Goal: Find specific page/section: Find specific page/section

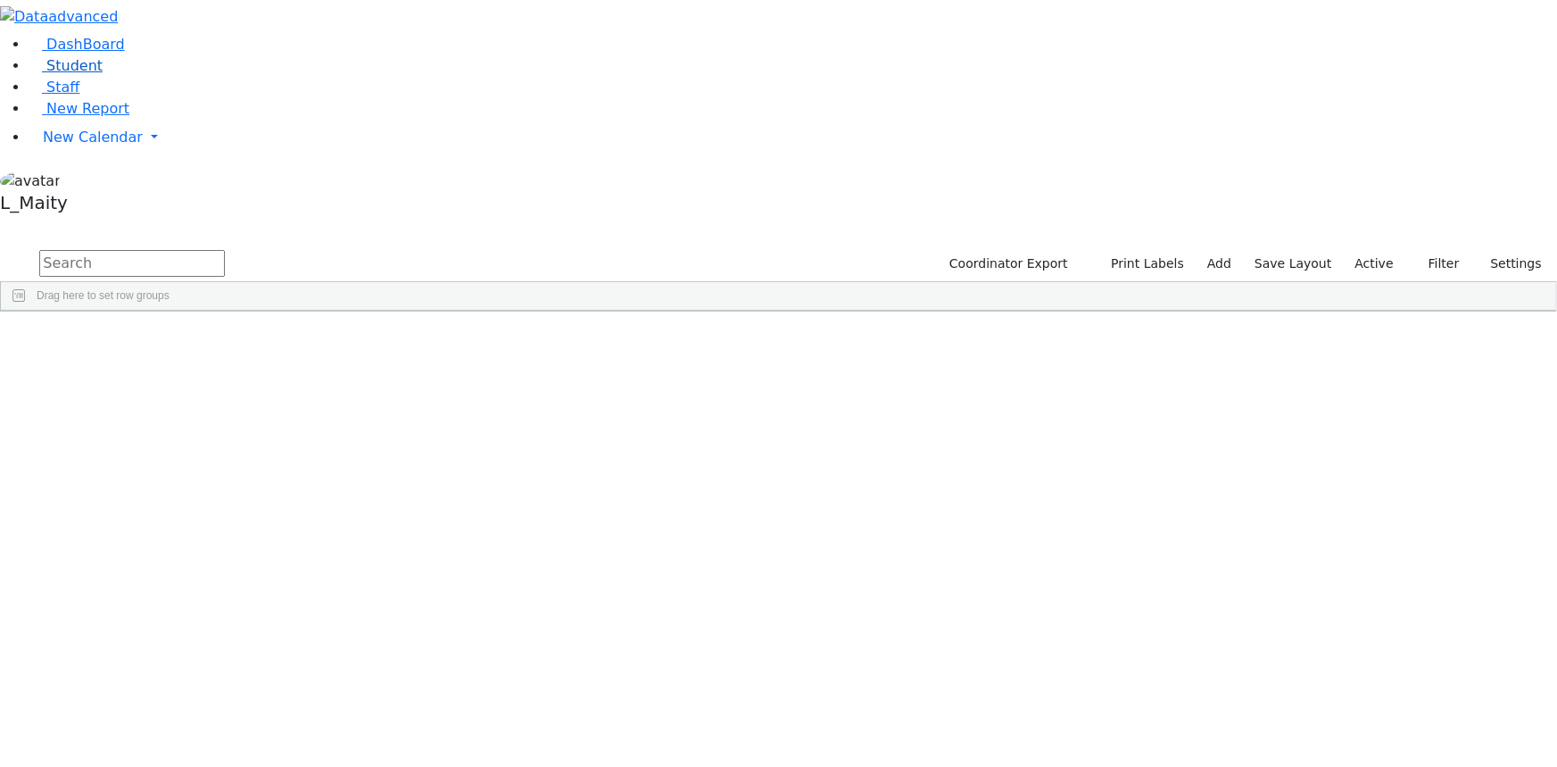
scroll to position [568, 0]
drag, startPoint x: 58, startPoint y: 132, endPoint x: 75, endPoint y: 127, distance: 17.8
click at [59, 74] on span "Student" at bounding box center [74, 65] width 56 height 17
click at [225, 250] on input "text" at bounding box center [132, 263] width 186 height 27
click at [502, 725] on div "[PERSON_NAME]" at bounding box center [452, 737] width 101 height 24
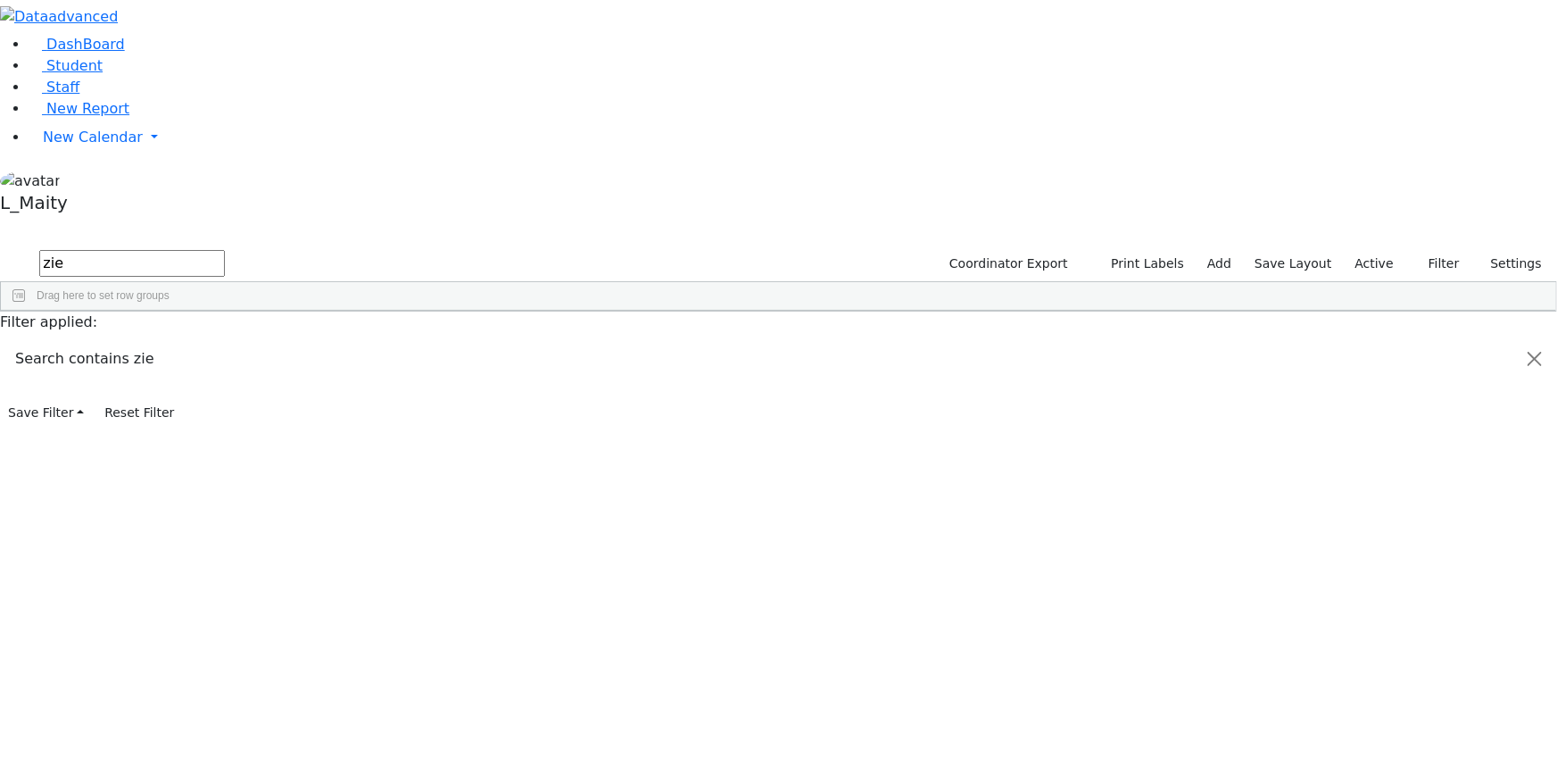
click at [502, 725] on div "[PERSON_NAME]" at bounding box center [452, 737] width 101 height 24
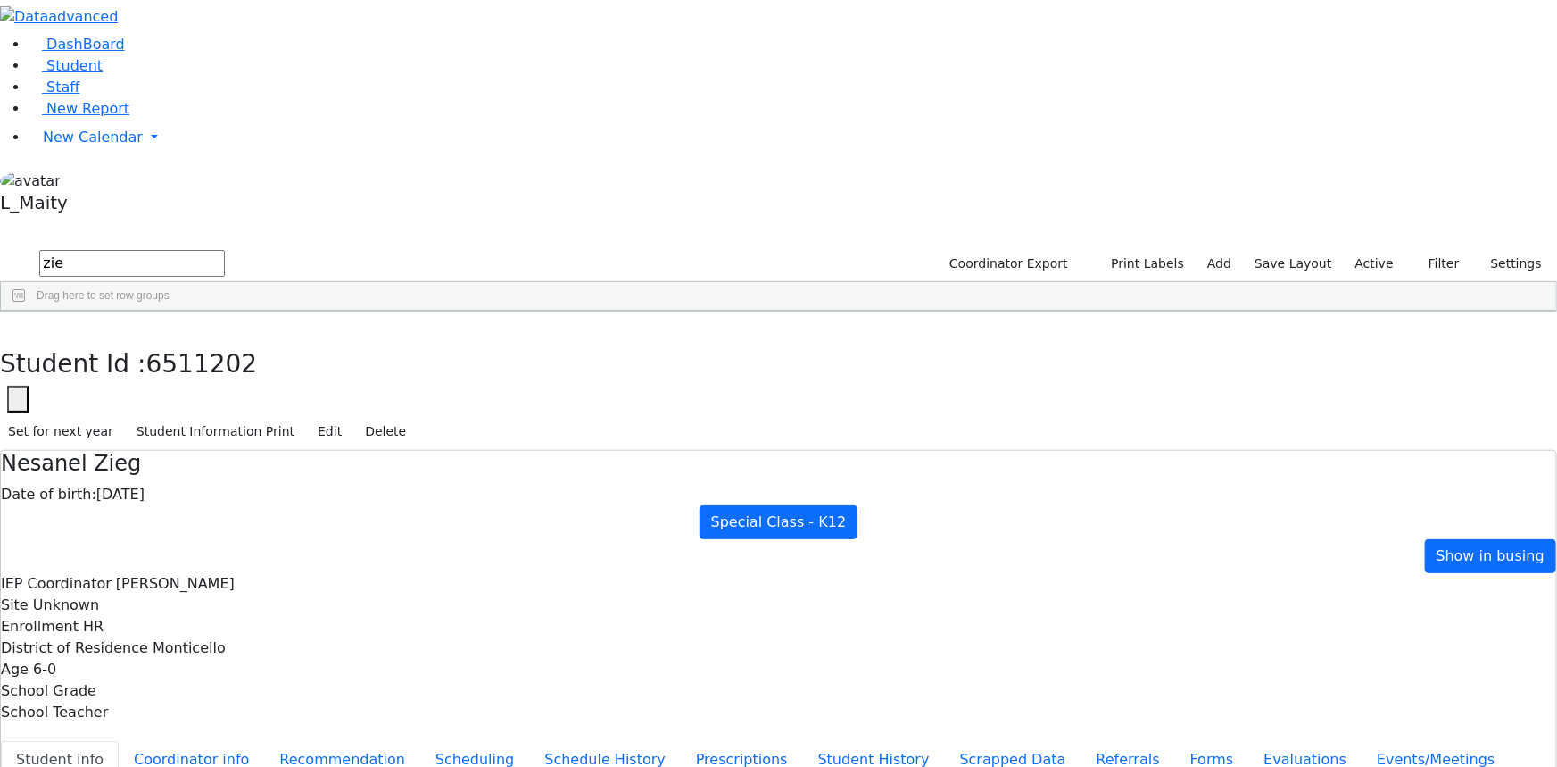
scroll to position [79, 0]
click at [26, 311] on button "button" at bounding box center [13, 329] width 26 height 37
click at [225, 250] on input "zie" at bounding box center [132, 263] width 186 height 27
click at [402, 339] on div "[DATE]" at bounding box center [351, 351] width 101 height 24
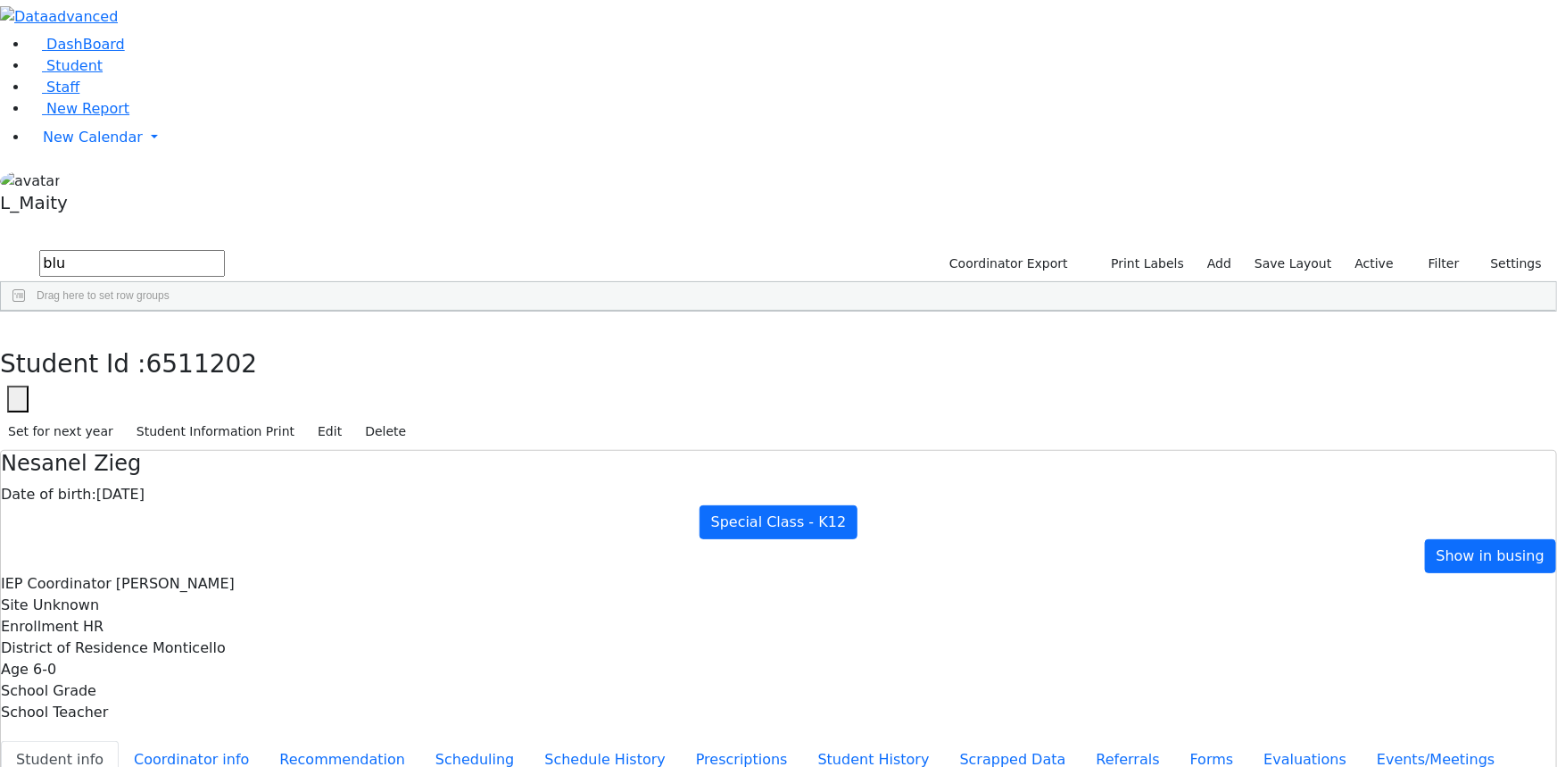
click at [402, 339] on div "[DATE]" at bounding box center [351, 351] width 101 height 24
click at [18, 325] on icon "button" at bounding box center [13, 330] width 10 height 11
click at [225, 250] on input "blu" at bounding box center [132, 263] width 186 height 27
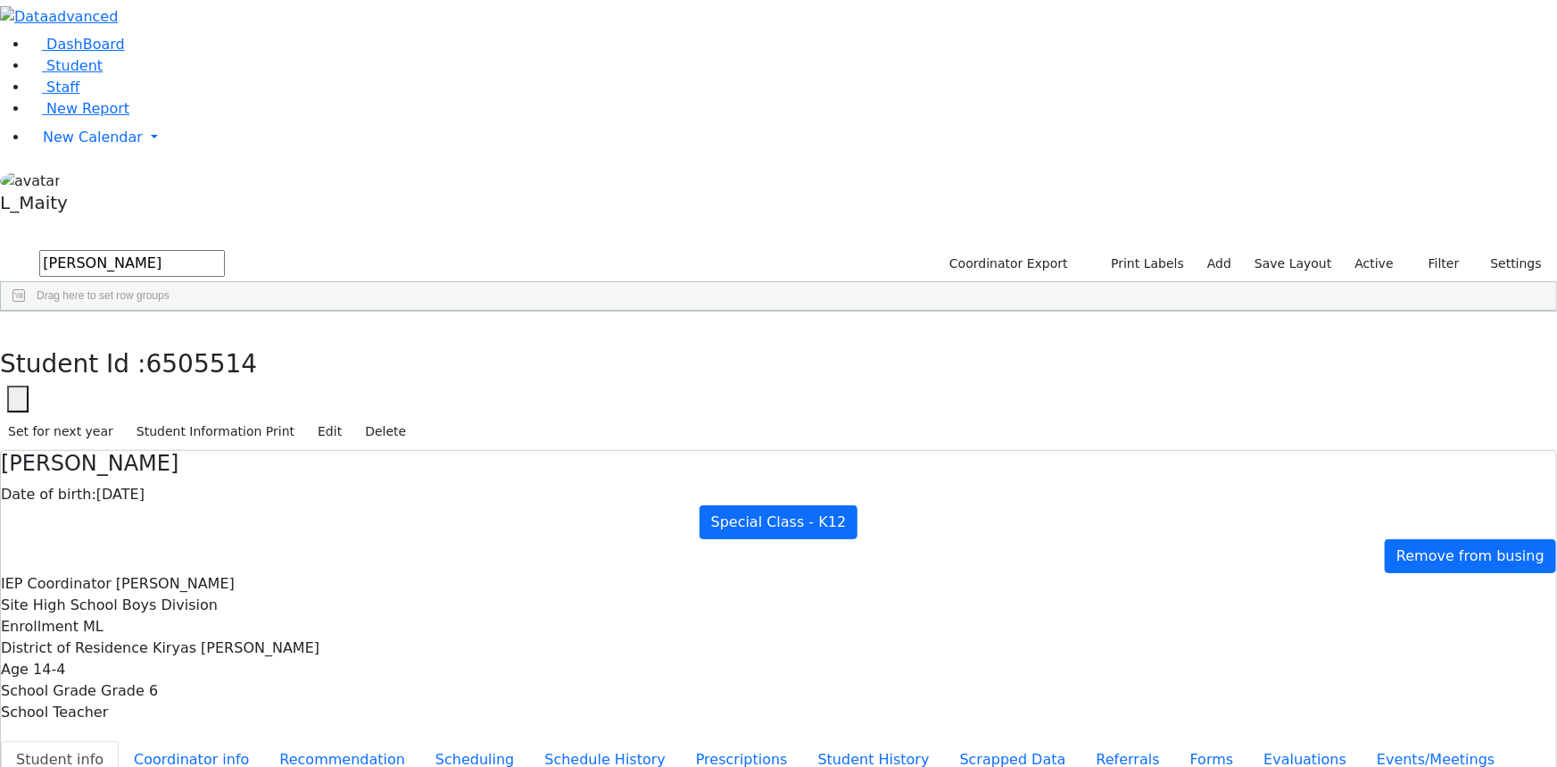
click at [301, 339] on div "[PERSON_NAME]" at bounding box center [250, 351] width 101 height 24
click at [8, 325] on use "button" at bounding box center [8, 325] width 0 height 0
click at [225, 250] on input "[PERSON_NAME]" at bounding box center [132, 263] width 186 height 27
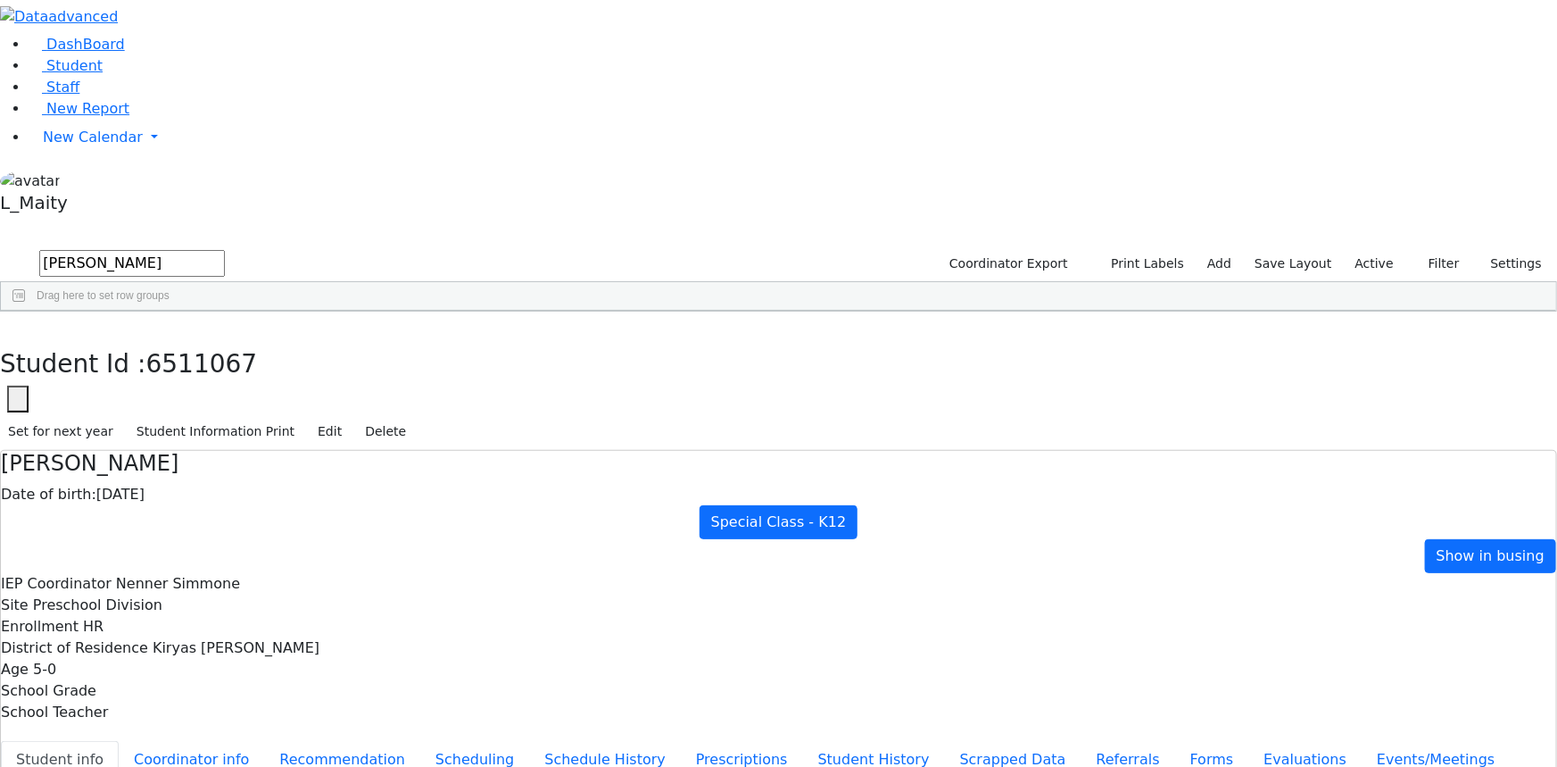
click at [225, 250] on input "[PERSON_NAME]" at bounding box center [132, 263] width 186 height 27
click at [225, 250] on input "szt" at bounding box center [132, 263] width 186 height 27
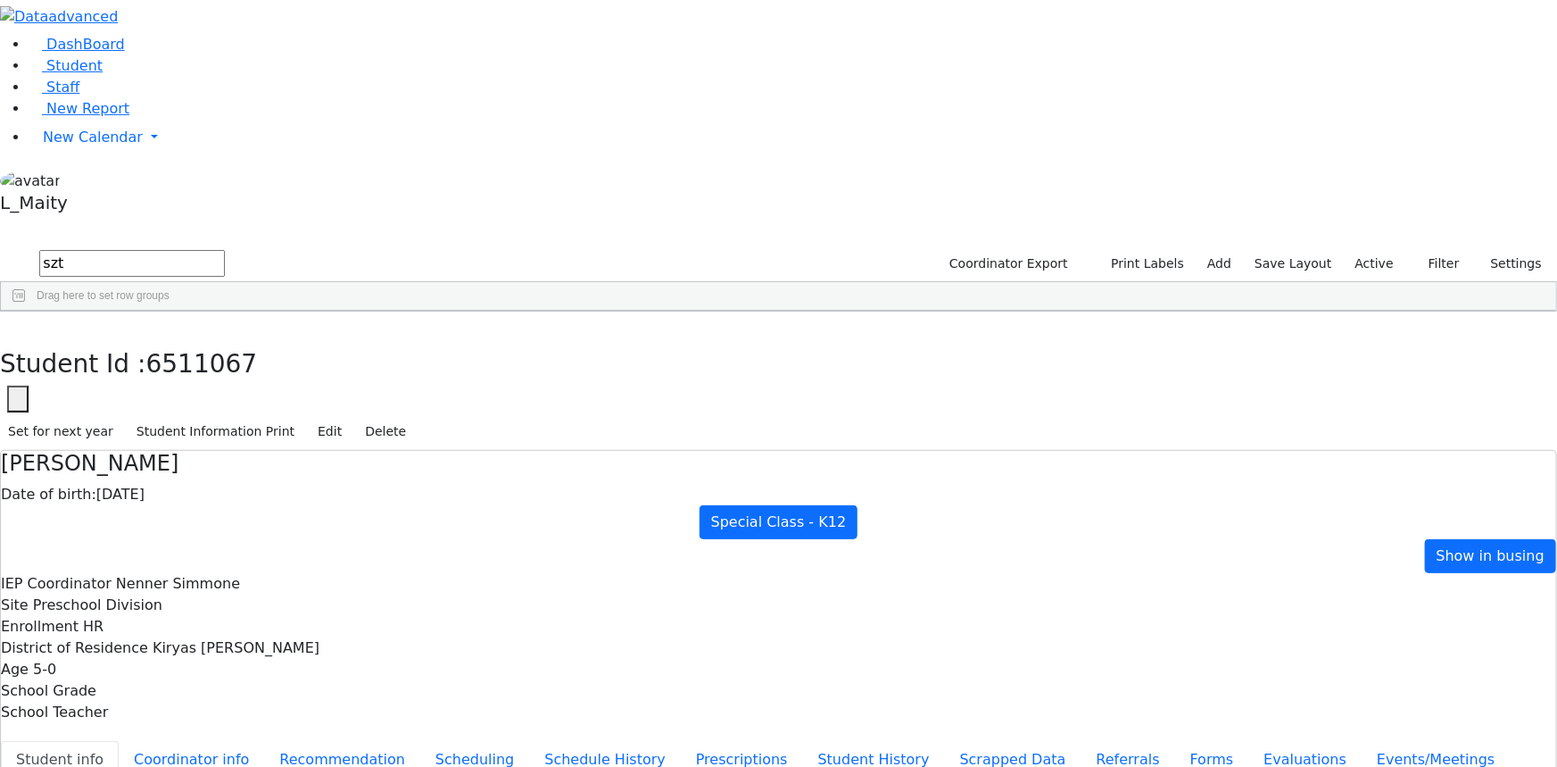
drag, startPoint x: 262, startPoint y: 74, endPoint x: 228, endPoint y: 79, distance: 34.2
click at [225, 247] on form "szt" at bounding box center [112, 264] width 225 height 34
type input "[PERSON_NAME]"
click at [1366, 250] on label "Active" at bounding box center [1374, 264] width 54 height 28
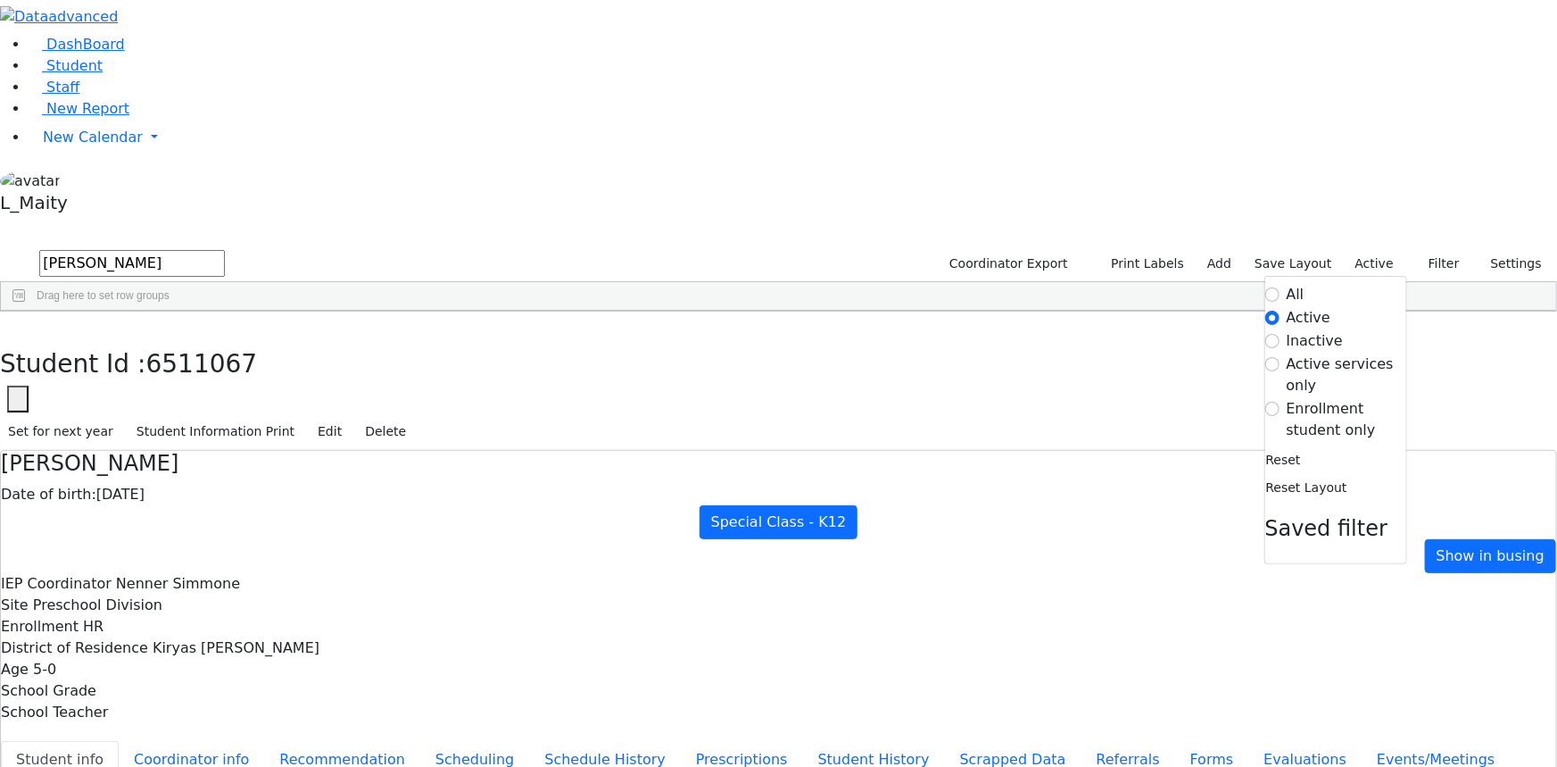
click at [1287, 330] on label "Inactive" at bounding box center [1315, 340] width 57 height 21
click at [1274, 334] on input "Inactive" at bounding box center [1272, 341] width 14 height 14
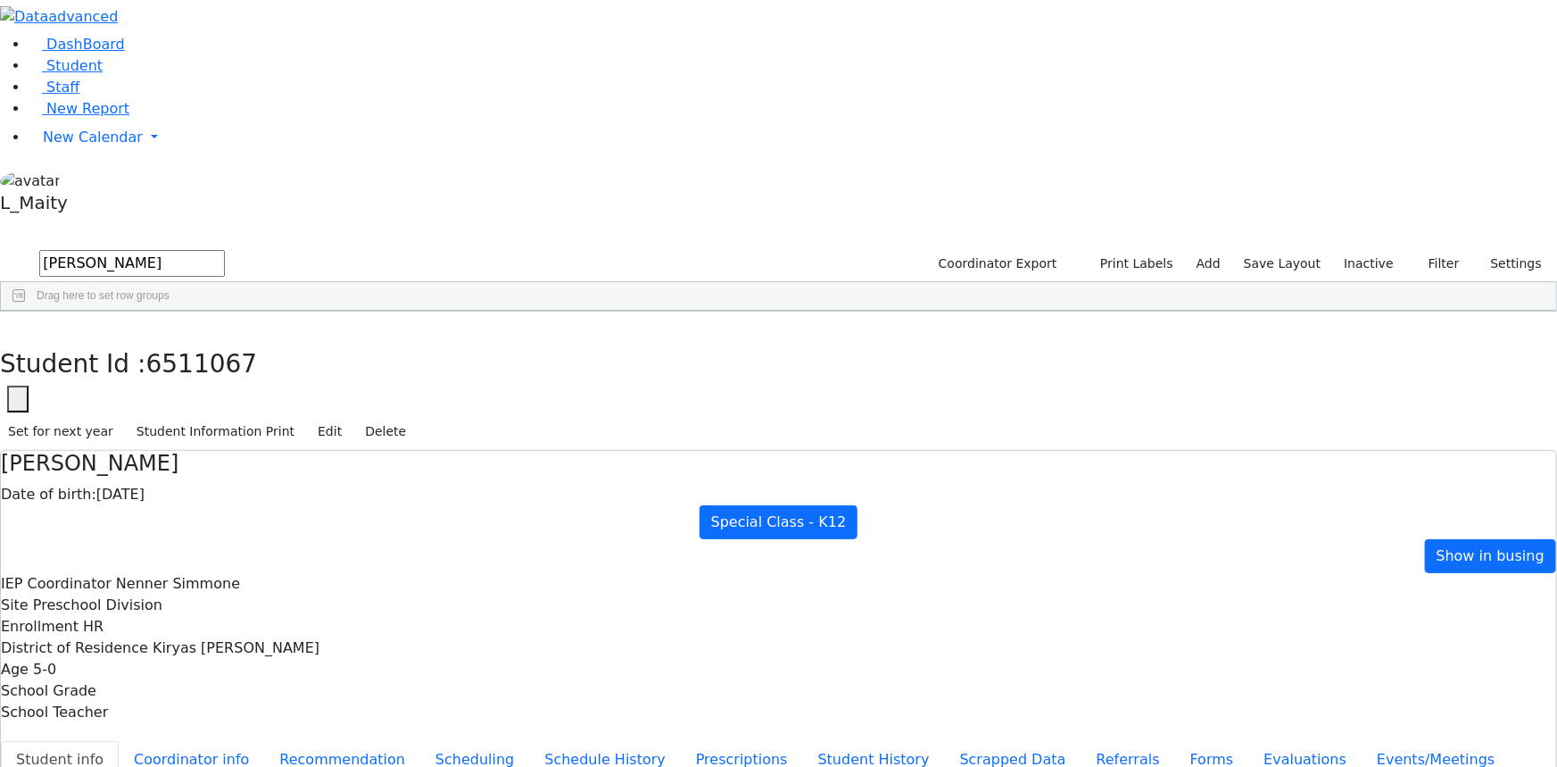
click at [225, 250] on input "[PERSON_NAME]" at bounding box center [132, 263] width 186 height 27
type input "szt"
click at [301, 339] on div "[PERSON_NAME]" at bounding box center [250, 351] width 101 height 24
